Goal: Task Accomplishment & Management: Manage account settings

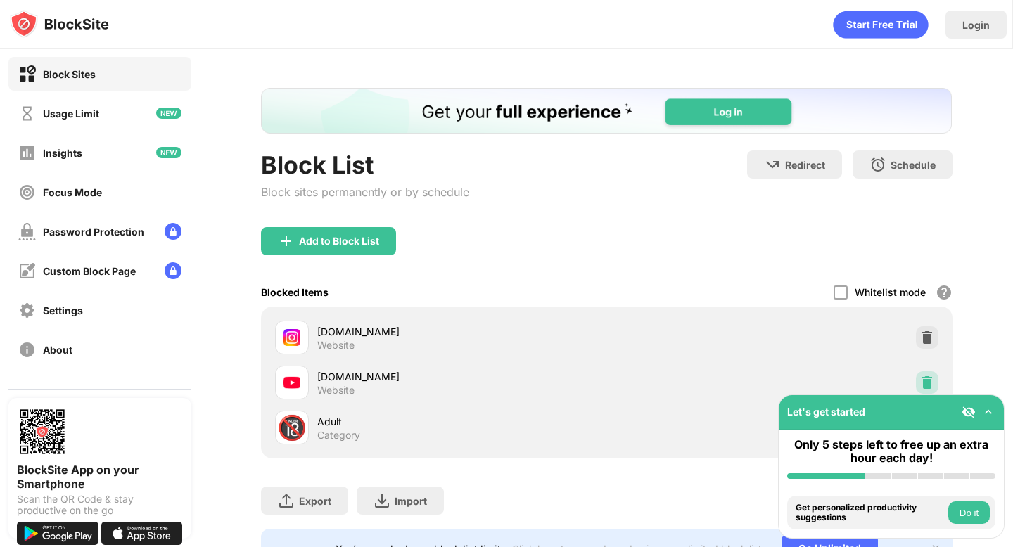
click at [921, 376] on img at bounding box center [927, 382] width 14 height 14
